Goal: Information Seeking & Learning: Learn about a topic

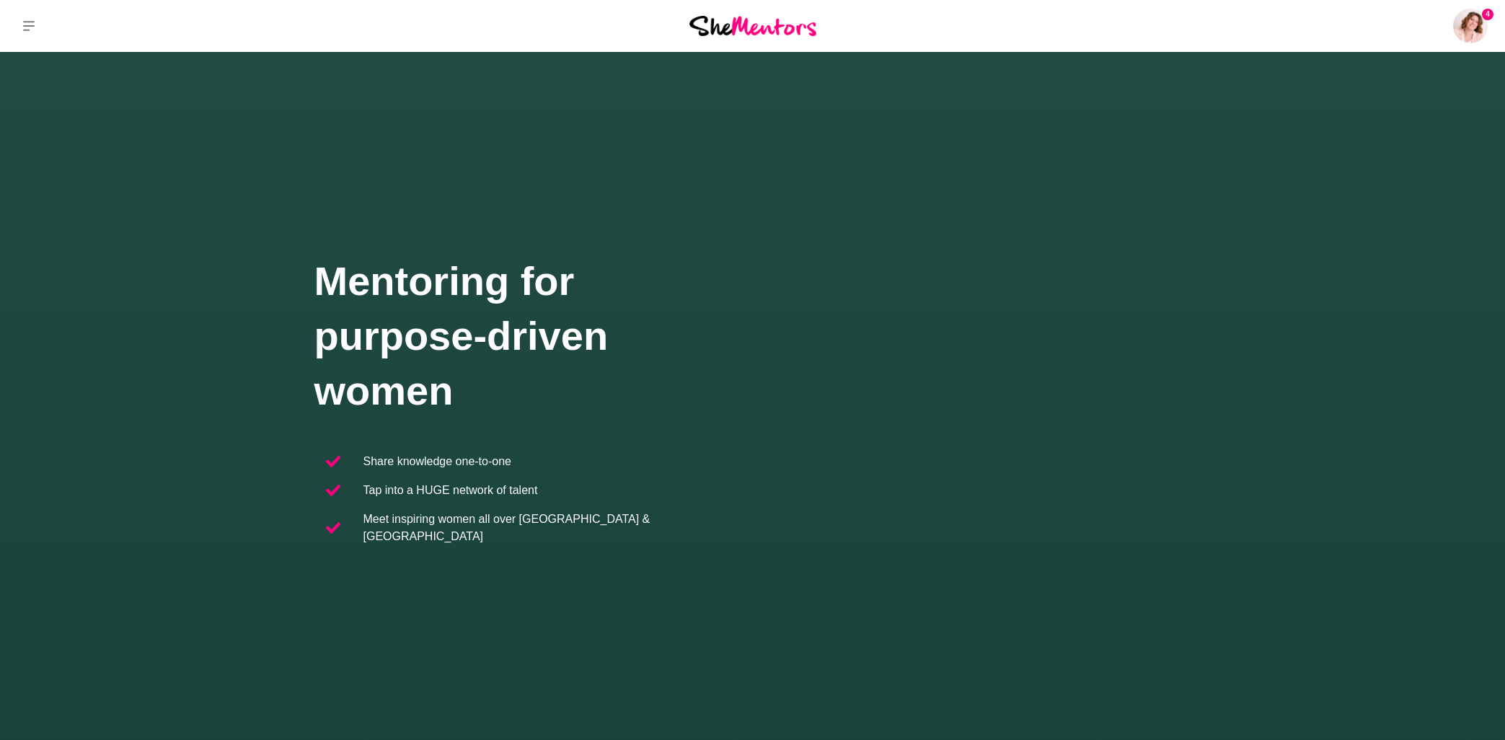
scroll to position [215, 0]
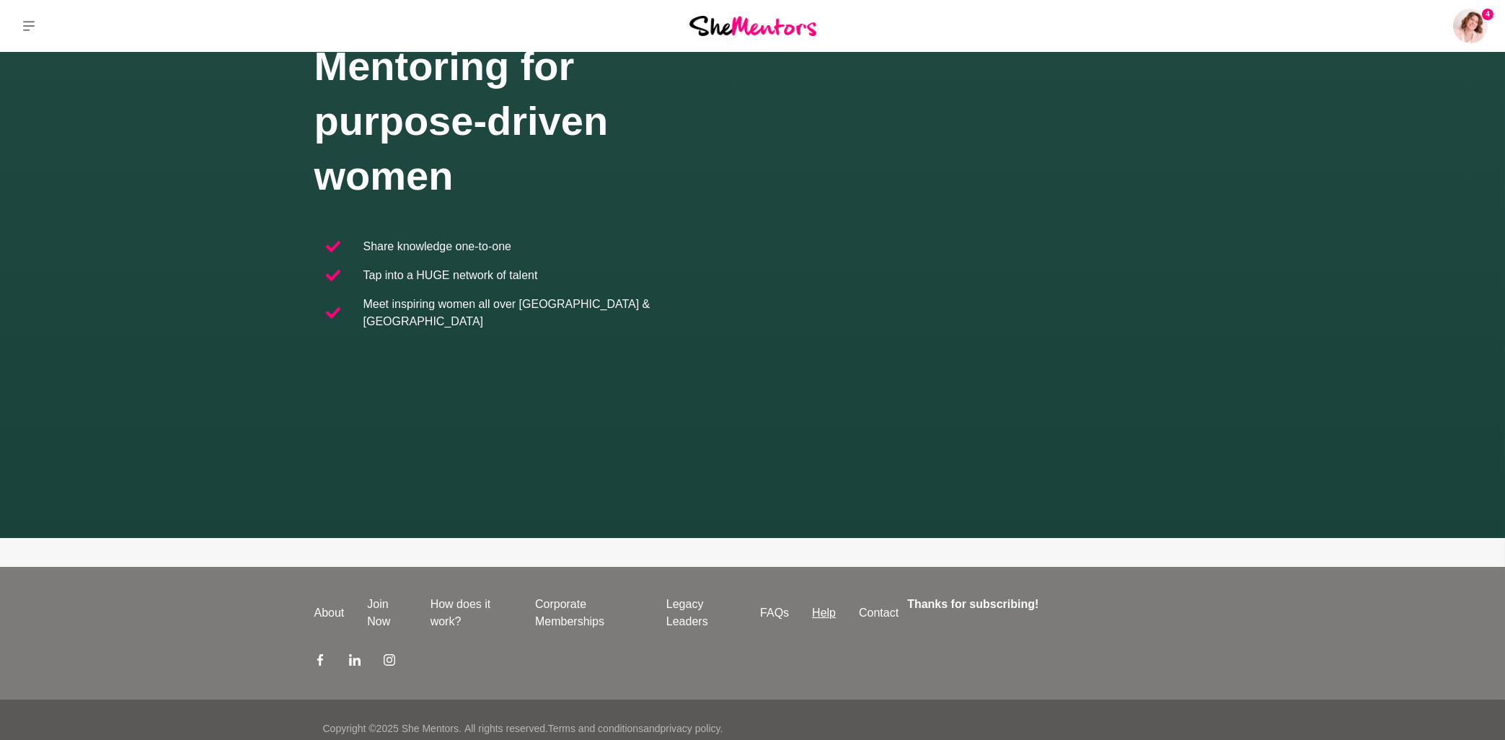
click at [822, 604] on link "Help" at bounding box center [824, 612] width 47 height 17
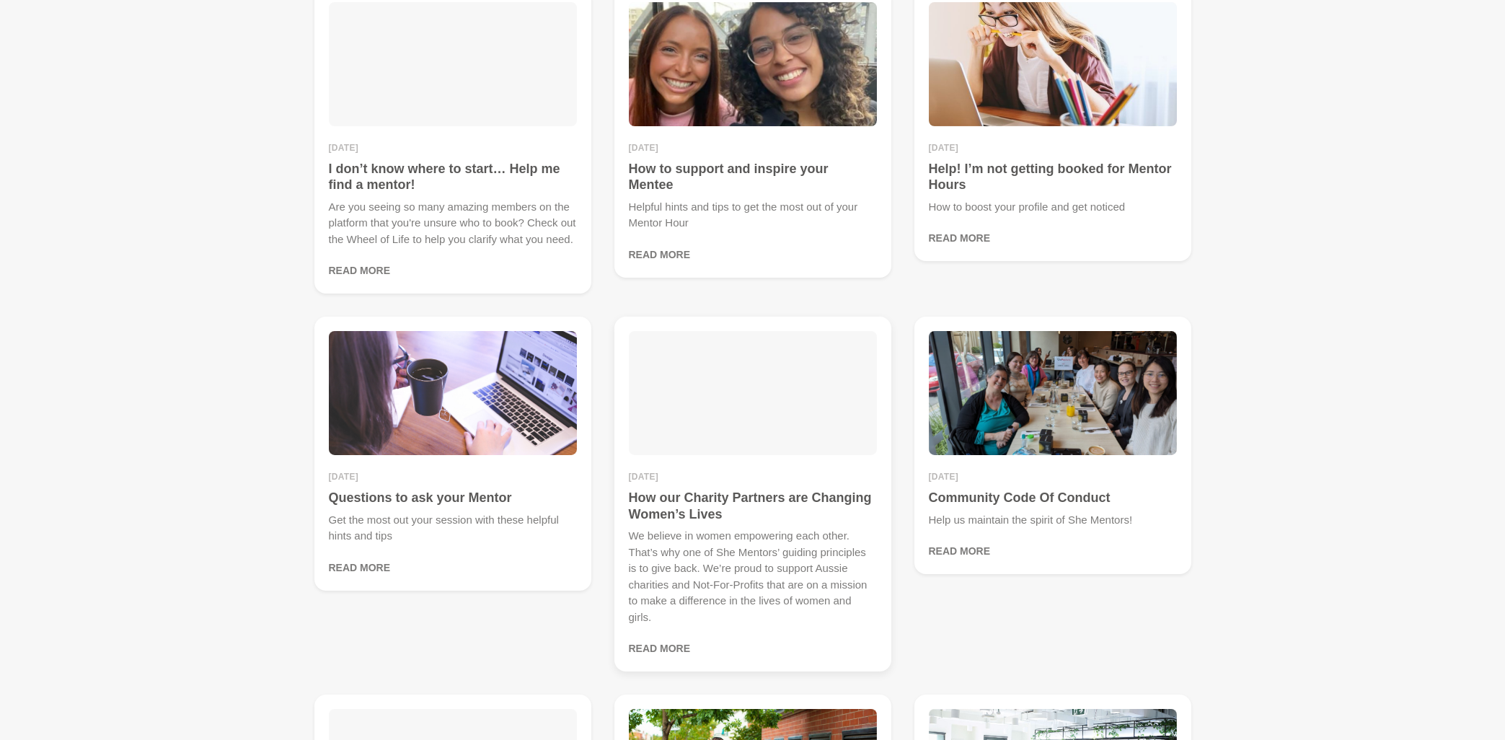
scroll to position [541, 0]
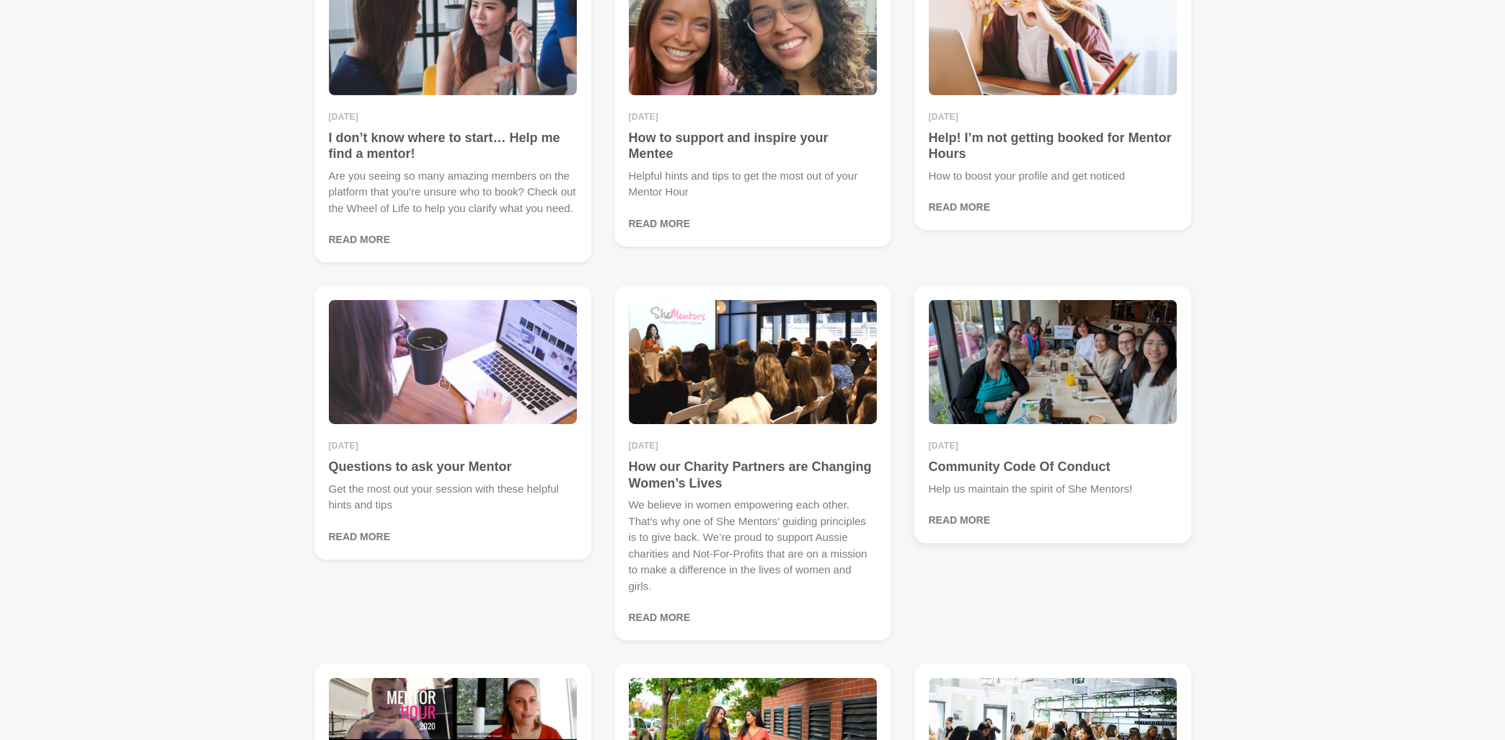
click at [947, 467] on h4 "Community Code Of Conduct" at bounding box center [1053, 467] width 248 height 17
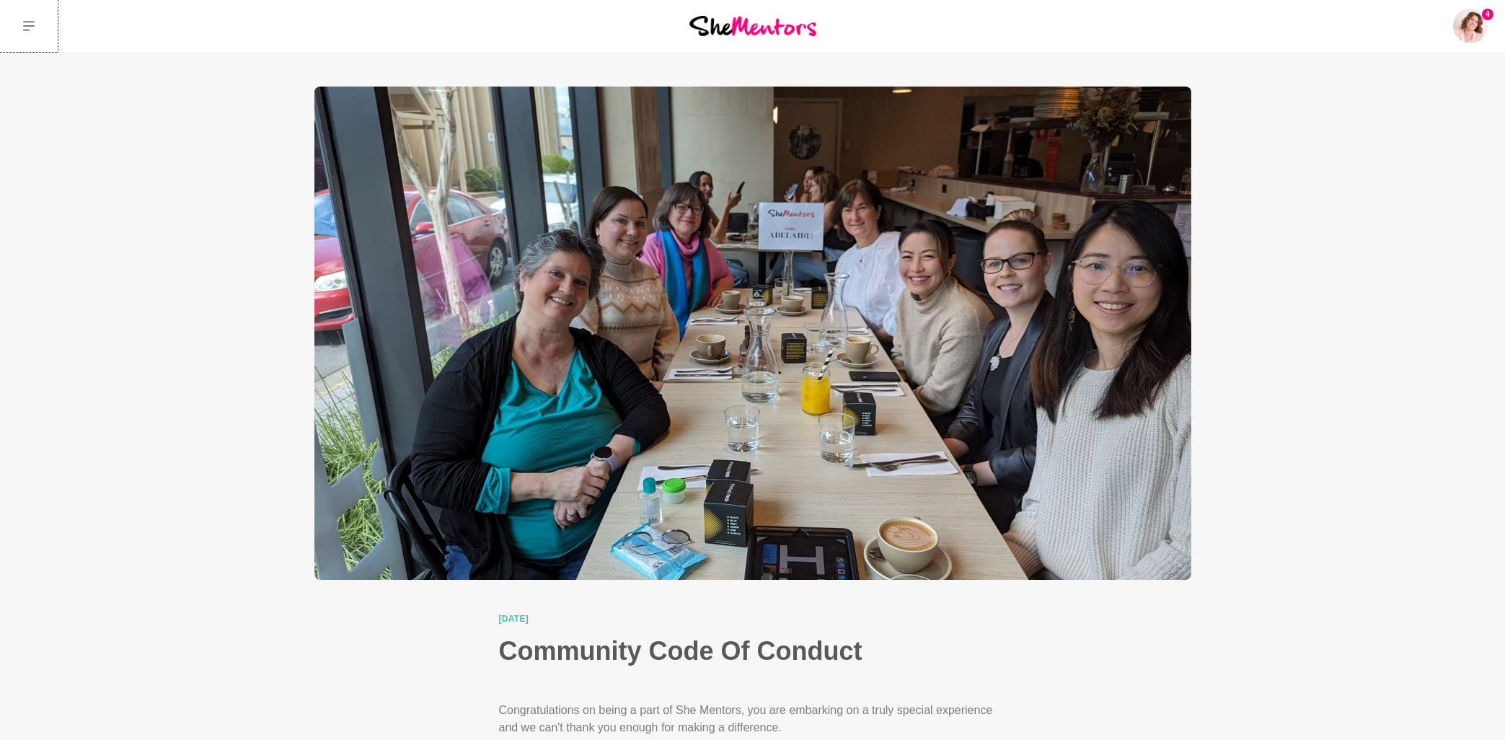
click at [25, 25] on icon at bounding box center [29, 26] width 12 height 12
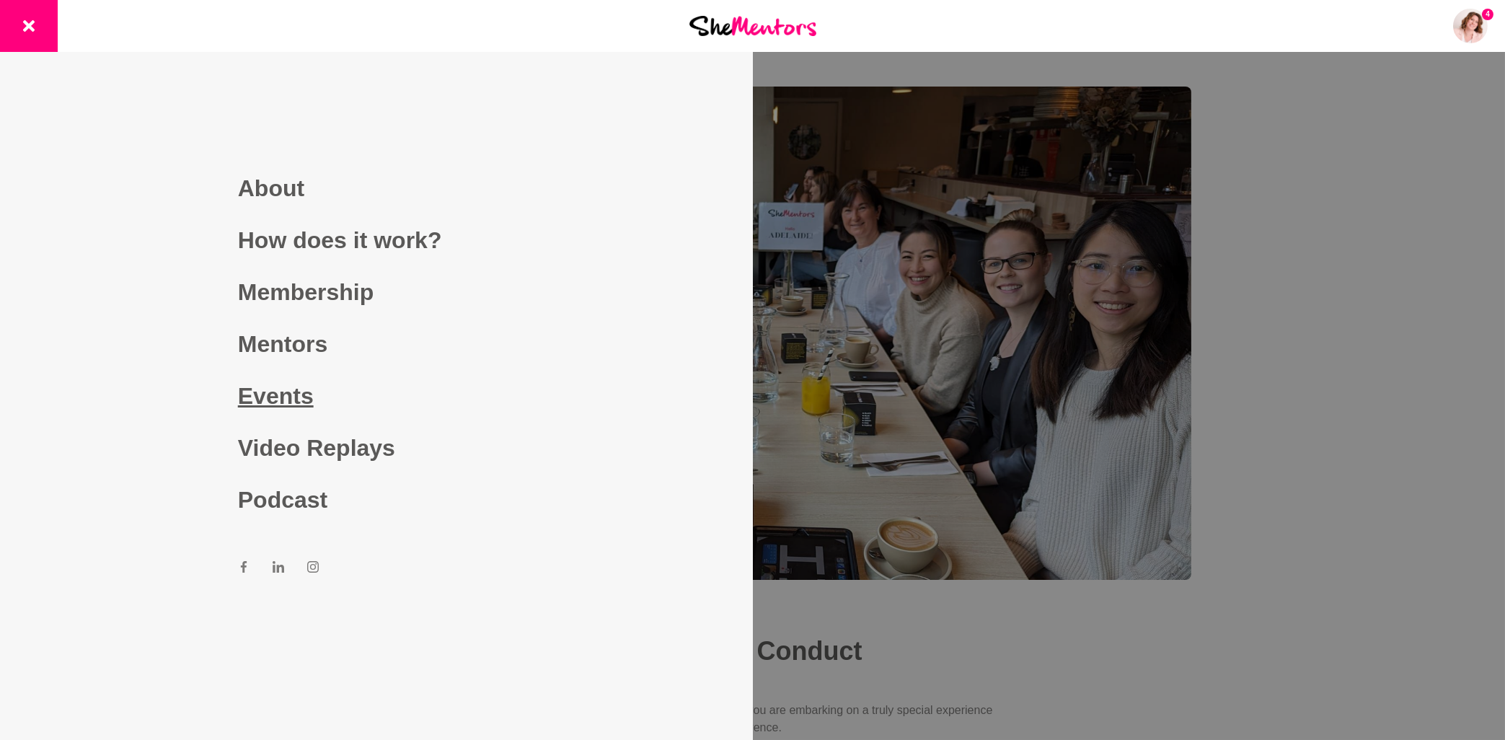
click at [277, 406] on link "Events" at bounding box center [376, 396] width 277 height 52
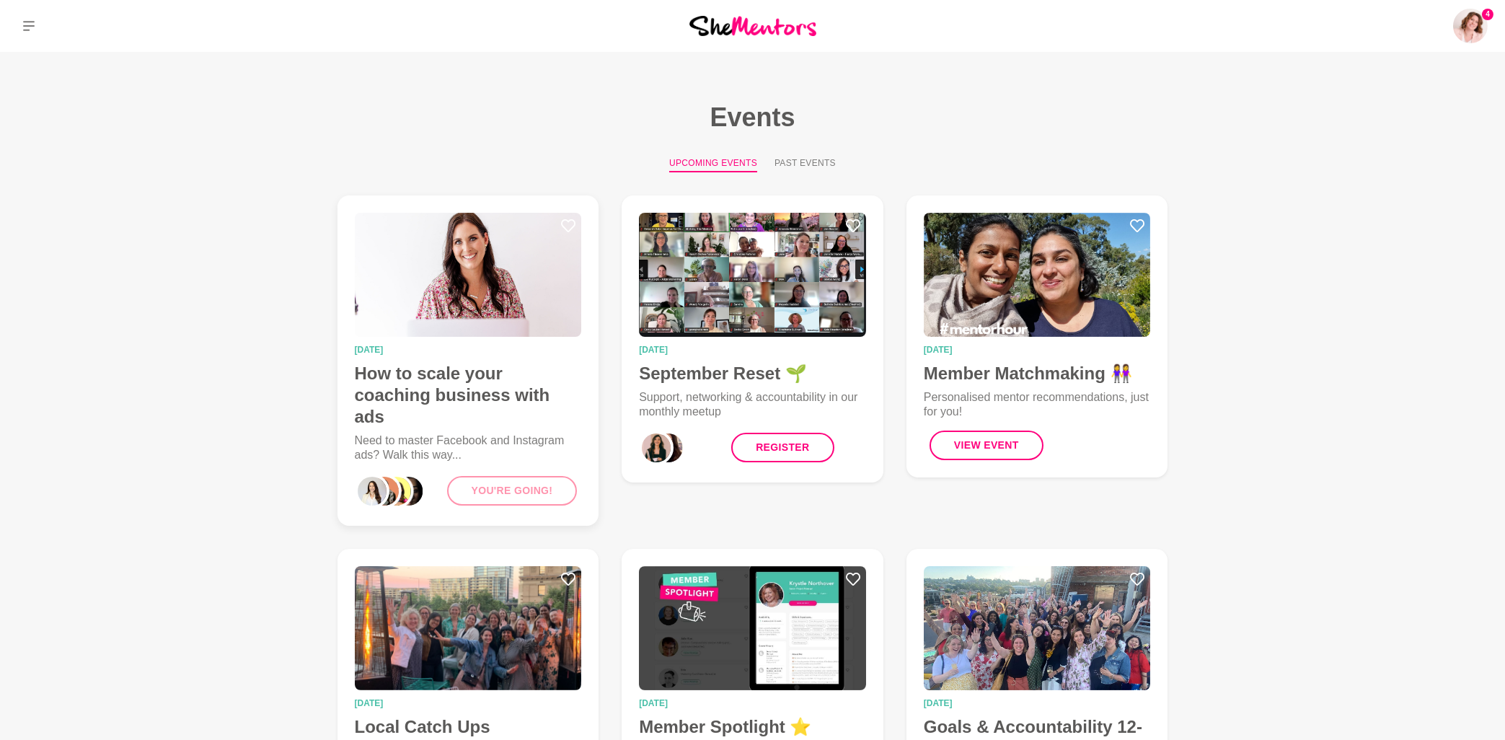
click at [472, 377] on h4 "How to scale your coaching business with ads" at bounding box center [468, 395] width 227 height 65
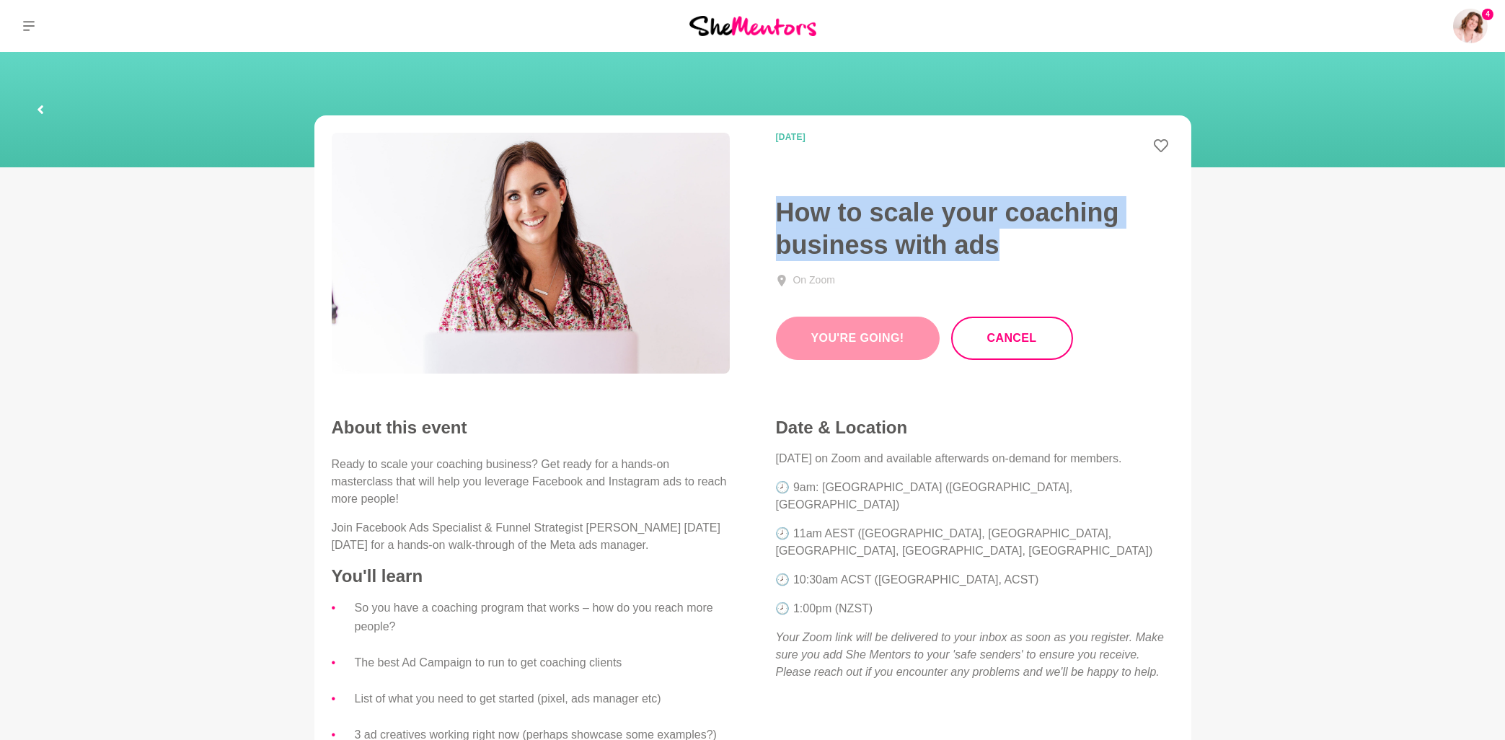
drag, startPoint x: 980, startPoint y: 247, endPoint x: 776, endPoint y: 211, distance: 206.6
click at [776, 211] on h1 "How to scale your coaching business with ads" at bounding box center [975, 228] width 398 height 65
copy h1 "How to scale your coaching business with ads"
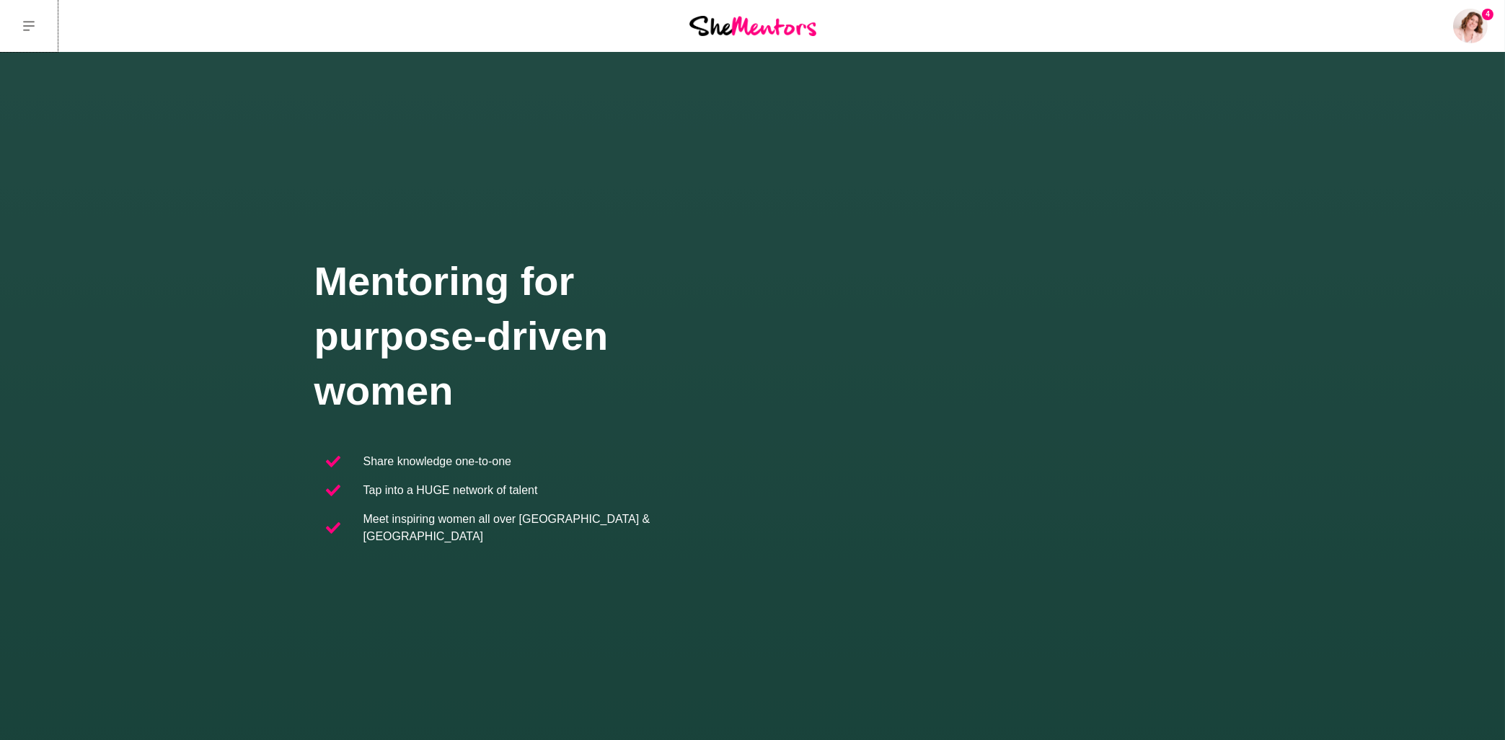
click at [30, 30] on icon at bounding box center [29, 26] width 12 height 12
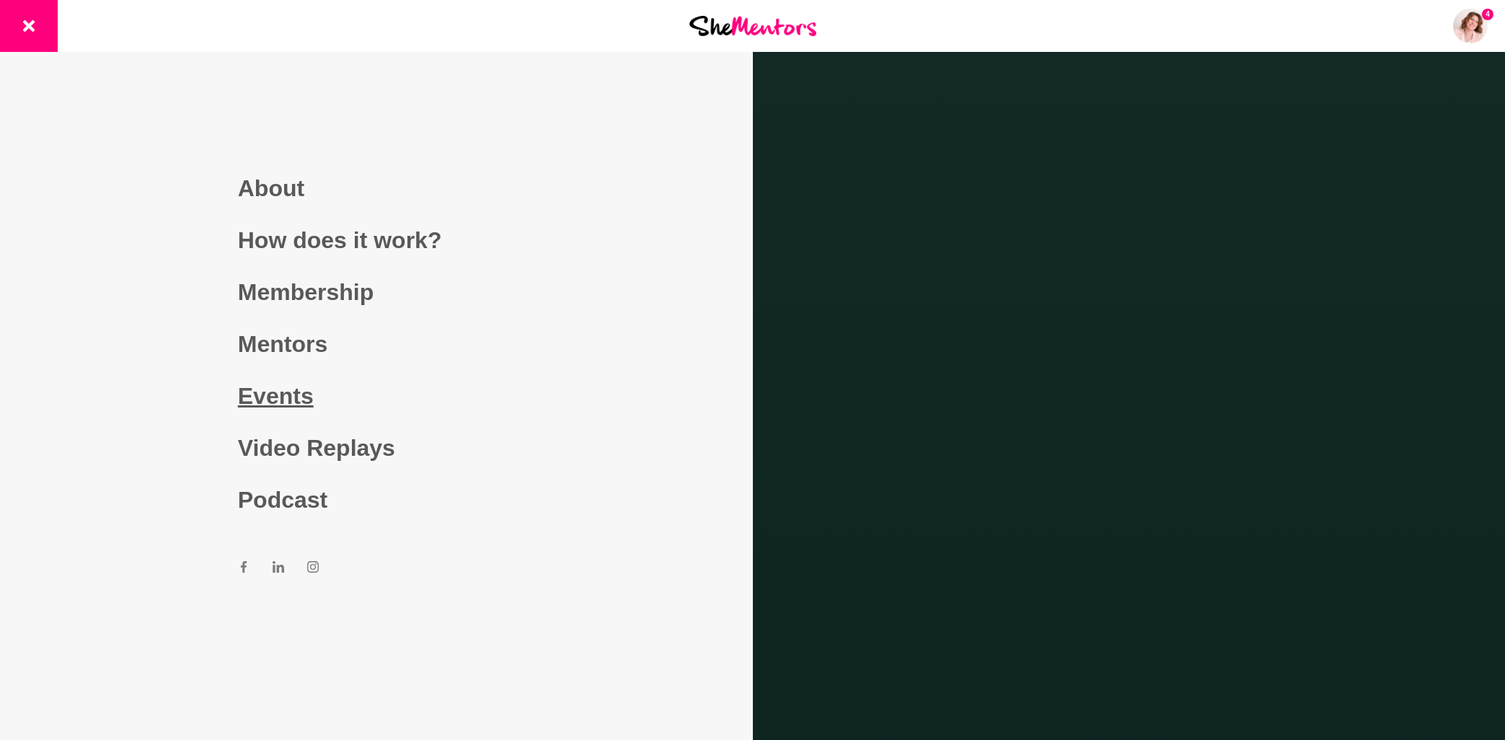
click at [296, 395] on link "Events" at bounding box center [376, 396] width 277 height 52
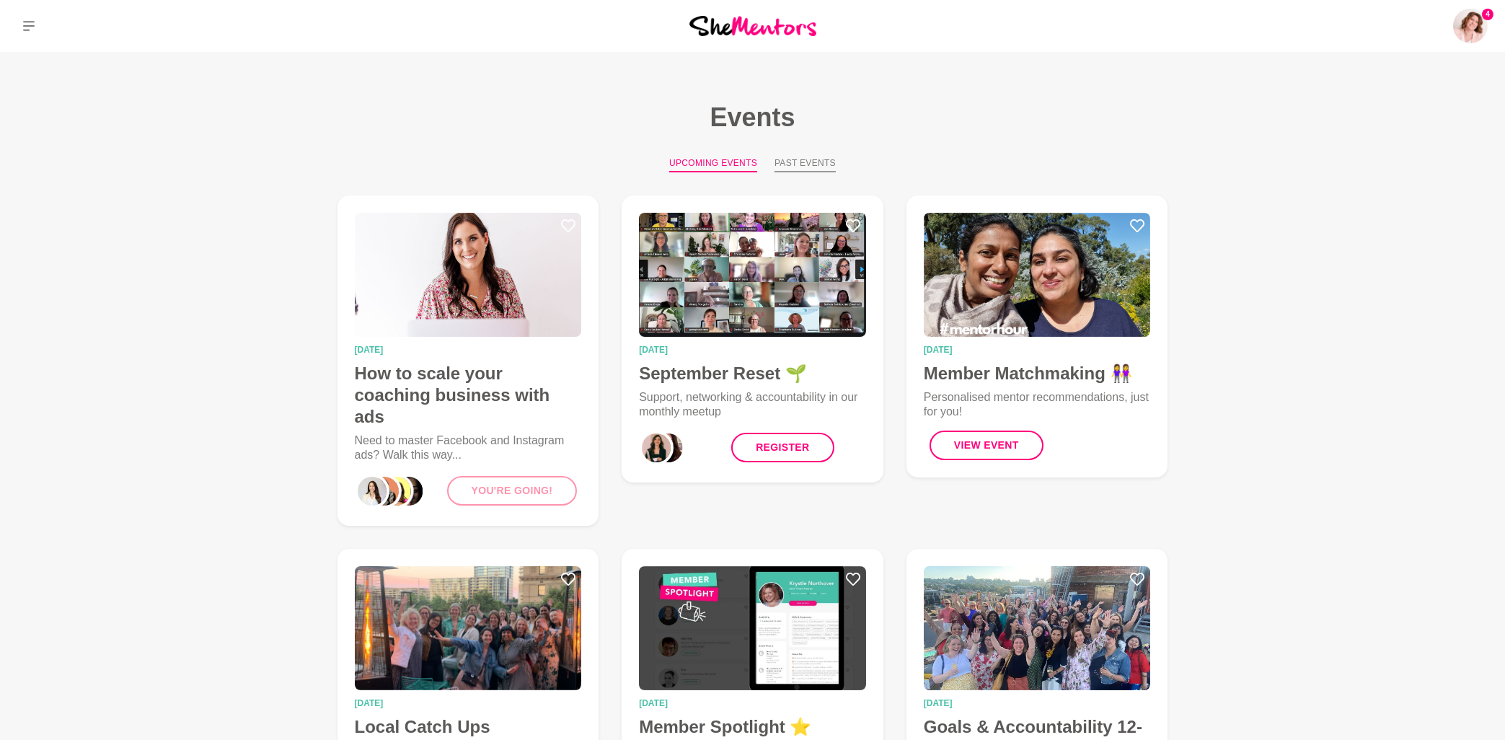
click at [796, 159] on button "Past Events" at bounding box center [805, 165] width 61 height 16
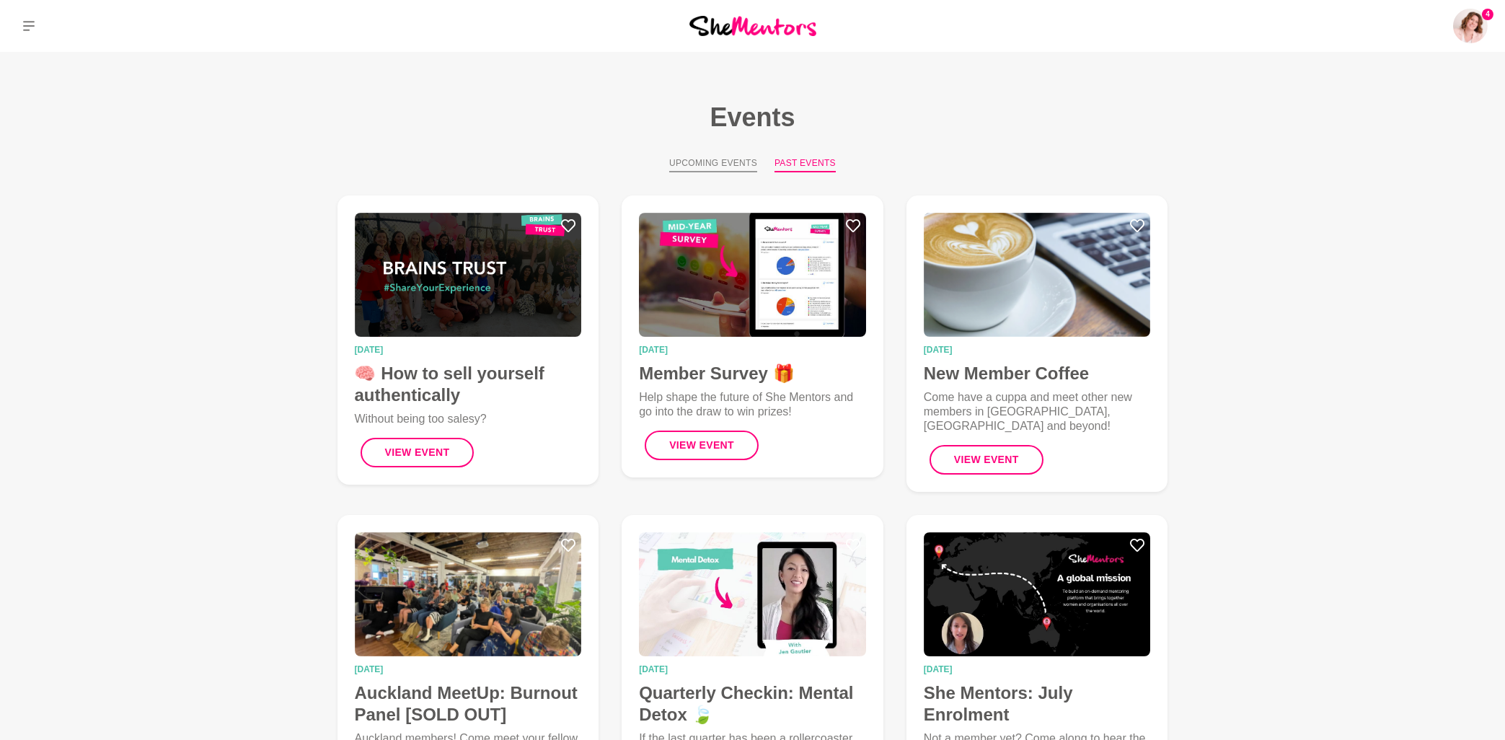
click at [700, 161] on button "Upcoming Events" at bounding box center [713, 165] width 88 height 16
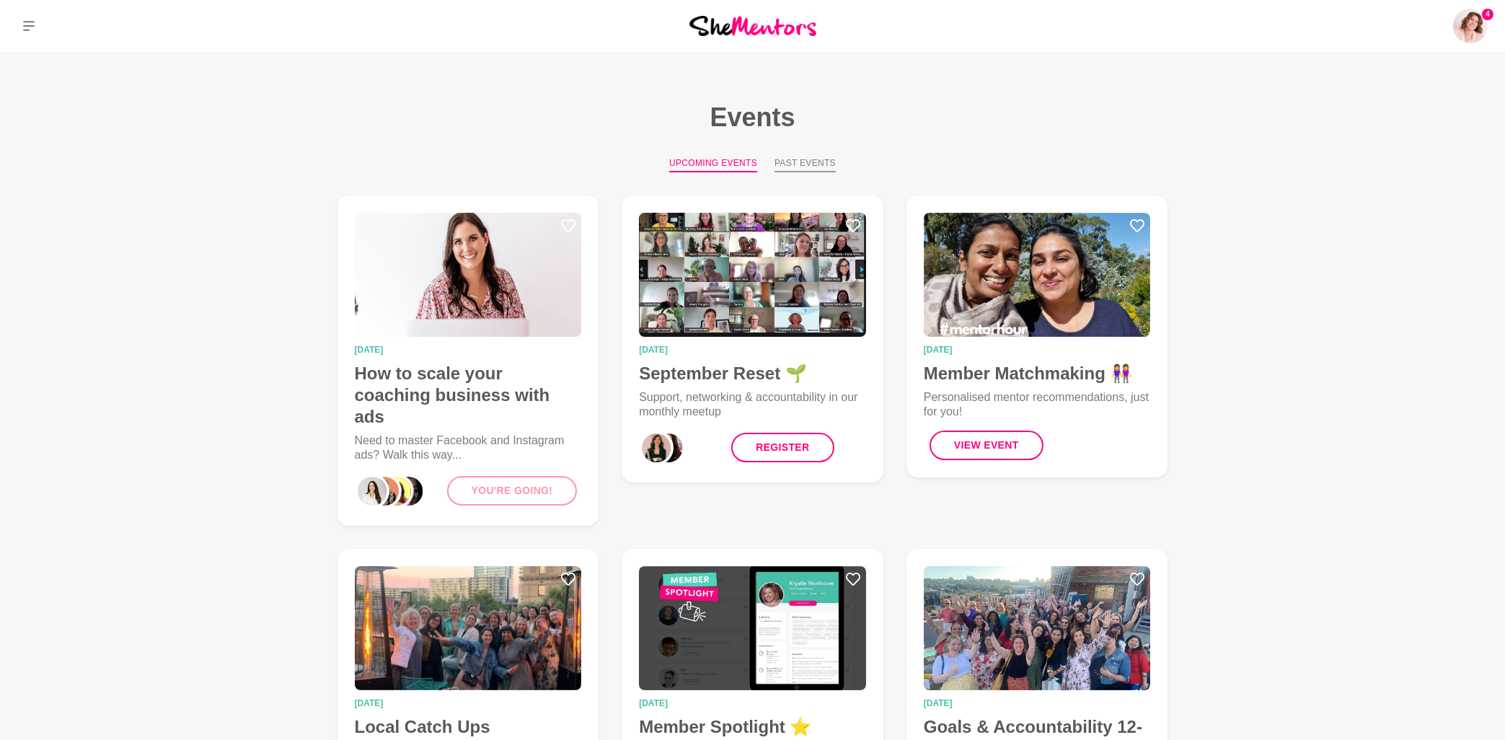
click at [808, 160] on button "Past Events" at bounding box center [805, 165] width 61 height 16
